Goal: Check status

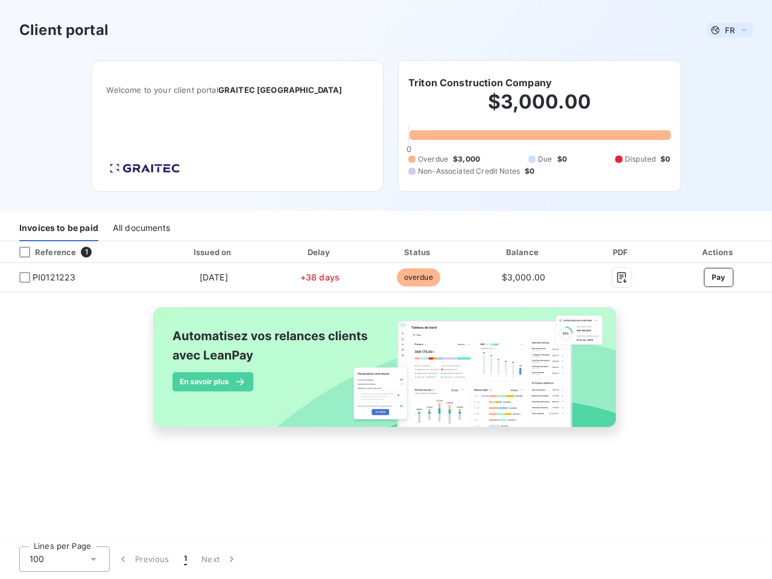
click at [730, 30] on span "FR" at bounding box center [730, 30] width 10 height 10
click at [480, 83] on h6 "Triton Construction Company" at bounding box center [481, 82] width 144 height 14
click at [59, 229] on div "Invoices to be paid" at bounding box center [58, 228] width 79 height 25
click at [141, 229] on div "All documents" at bounding box center [141, 228] width 57 height 25
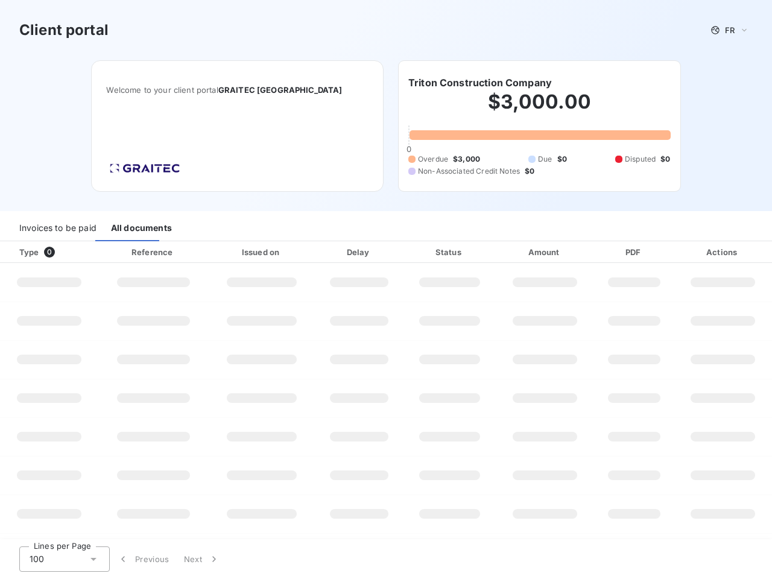
click at [77, 252] on div at bounding box center [73, 252] width 12 height 12
click at [25, 252] on div "Type 0" at bounding box center [53, 252] width 83 height 12
click at [213, 252] on div "Issued on" at bounding box center [261, 252] width 101 height 12
